Goal: Task Accomplishment & Management: Manage account settings

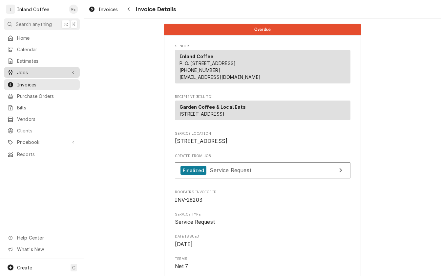
click at [29, 70] on span "Jobs" at bounding box center [42, 72] width 50 height 7
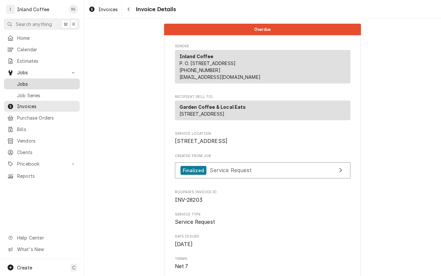
click at [35, 80] on span "Jobs" at bounding box center [46, 83] width 59 height 7
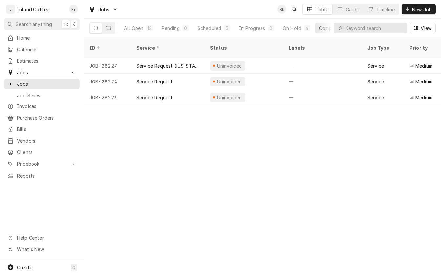
drag, startPoint x: 0, startPoint y: 0, endPoint x: 228, endPoint y: 121, distance: 258.1
click at [228, 121] on div "ID Service Status Labels Job Type Priority Techs Date Received Client Location …" at bounding box center [262, 156] width 357 height 238
click at [53, 75] on link "Jobs" at bounding box center [42, 72] width 76 height 11
click at [53, 79] on link "Invoices" at bounding box center [42, 84] width 76 height 11
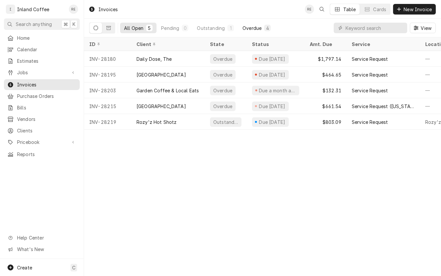
click at [253, 30] on div "Overdue" at bounding box center [252, 28] width 19 height 7
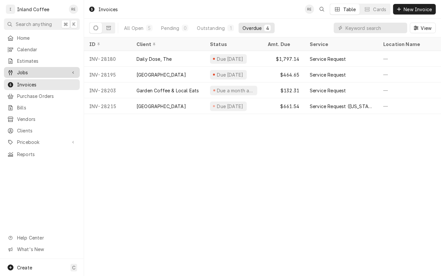
click at [44, 71] on span "Jobs" at bounding box center [42, 72] width 50 height 7
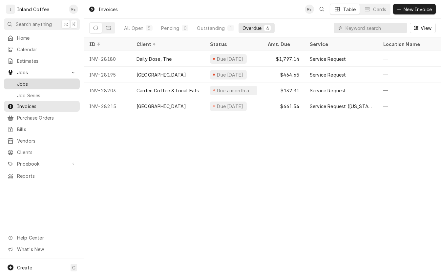
click at [42, 84] on span "Jobs" at bounding box center [46, 83] width 59 height 7
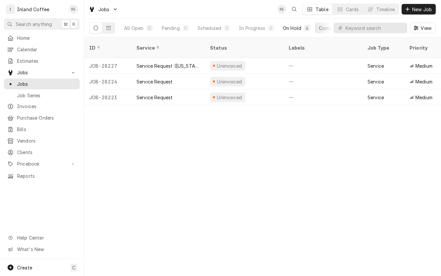
click at [294, 28] on div "On Hold" at bounding box center [292, 28] width 18 height 7
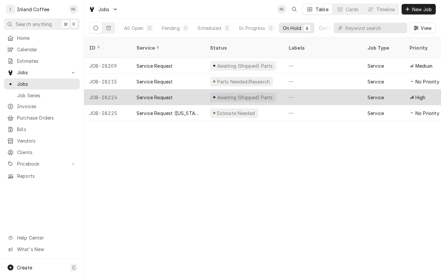
click at [174, 89] on div "Service Request" at bounding box center [168, 97] width 74 height 16
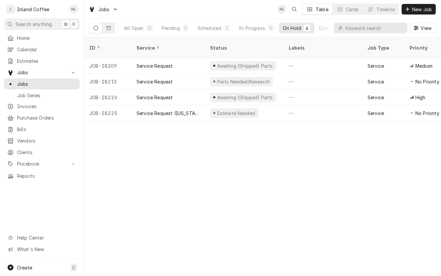
click at [300, 29] on div "On Hold" at bounding box center [292, 28] width 18 height 7
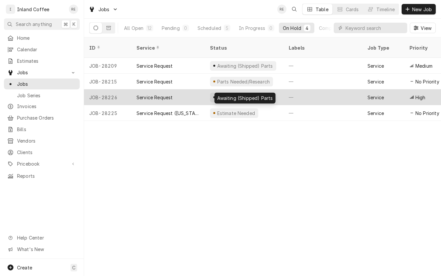
click at [229, 94] on div "Awaiting (Shipped) Parts" at bounding box center [244, 97] width 57 height 7
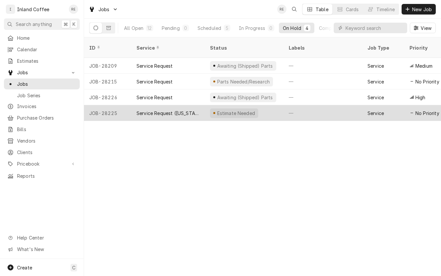
click at [167, 110] on div "Service Request ([US_STATE])" at bounding box center [168, 113] width 63 height 7
